Goal: Task Accomplishment & Management: Manage account settings

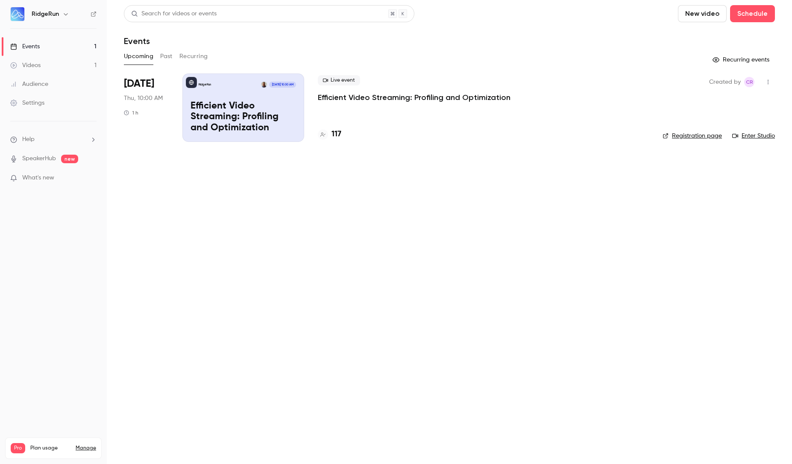
click at [368, 100] on p "Efficient Video Streaming: Profiling and Optimization" at bounding box center [414, 97] width 193 height 10
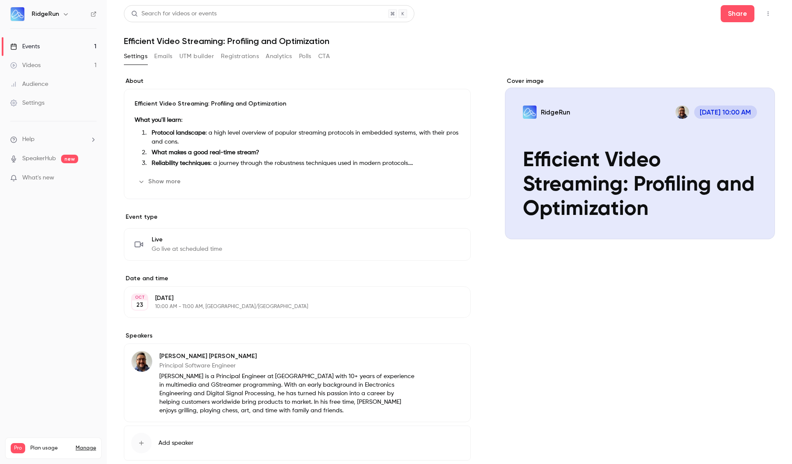
click at [240, 57] on button "Registrations" at bounding box center [240, 57] width 38 height 14
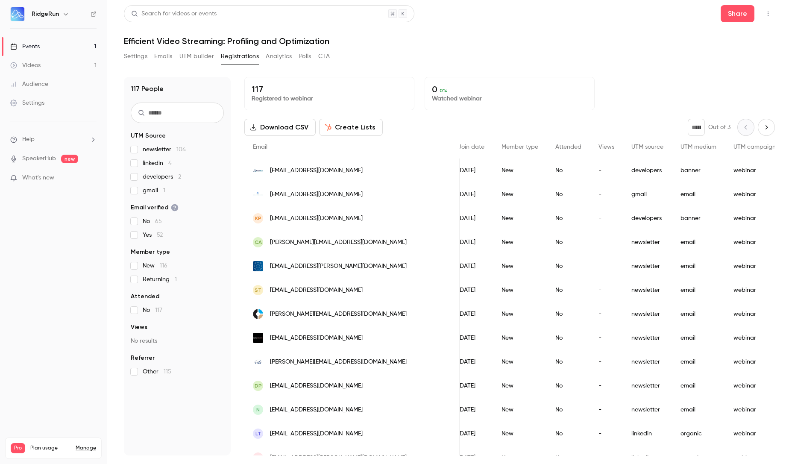
scroll to position [0, 167]
